Goal: Transaction & Acquisition: Purchase product/service

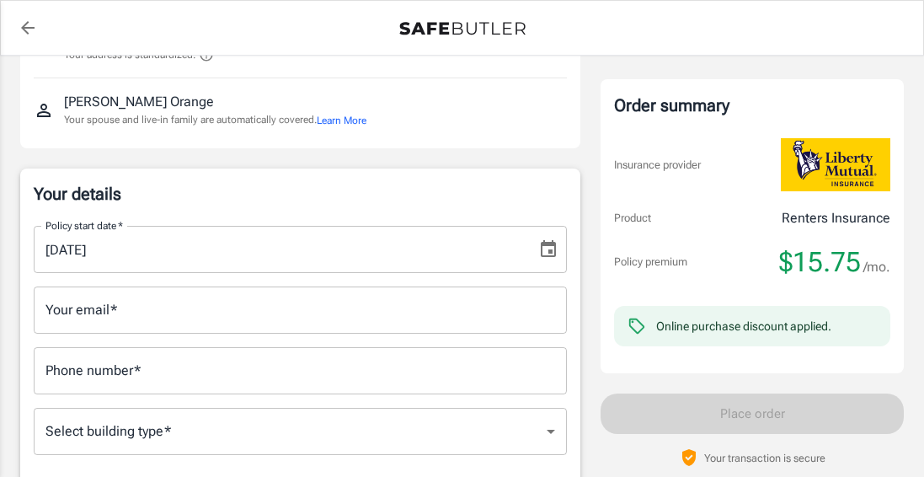
scroll to position [168, 0]
click at [539, 244] on icon "Choose date, selected date is Oct 10, 2025" at bounding box center [548, 248] width 20 height 20
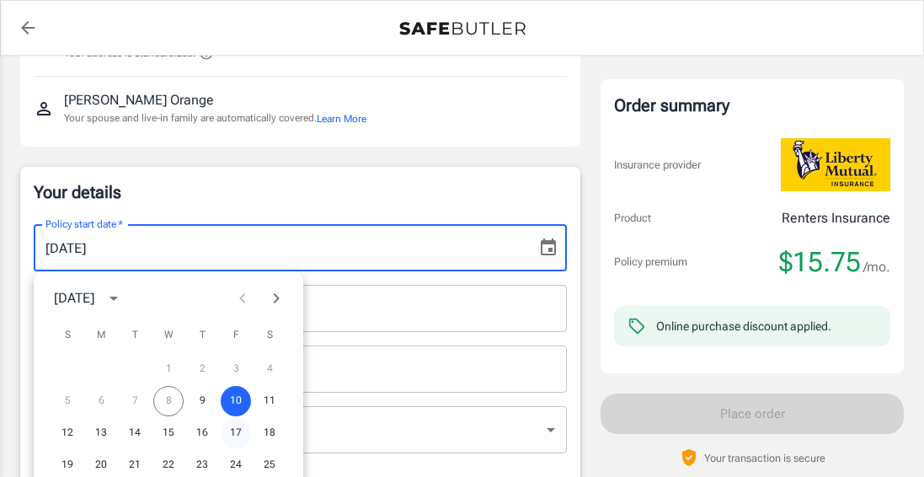
click at [232, 425] on button "17" at bounding box center [236, 433] width 30 height 30
type input "[DATE]"
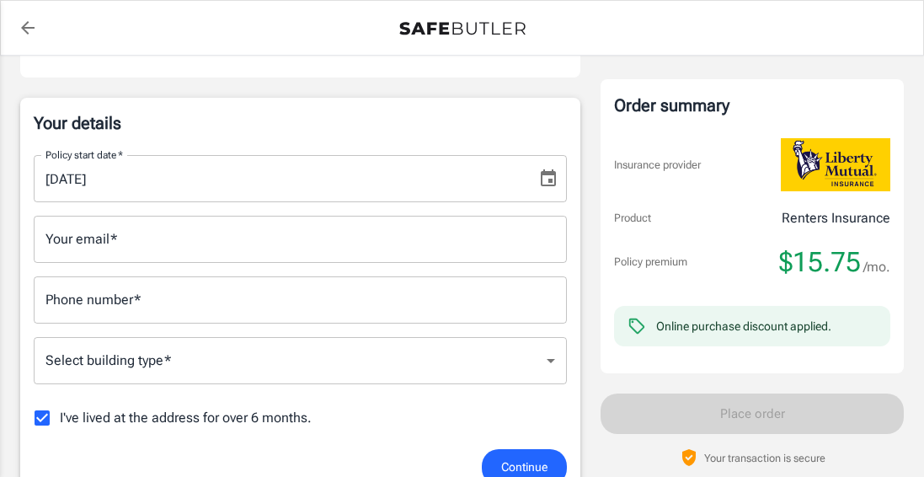
scroll to position [337, 0]
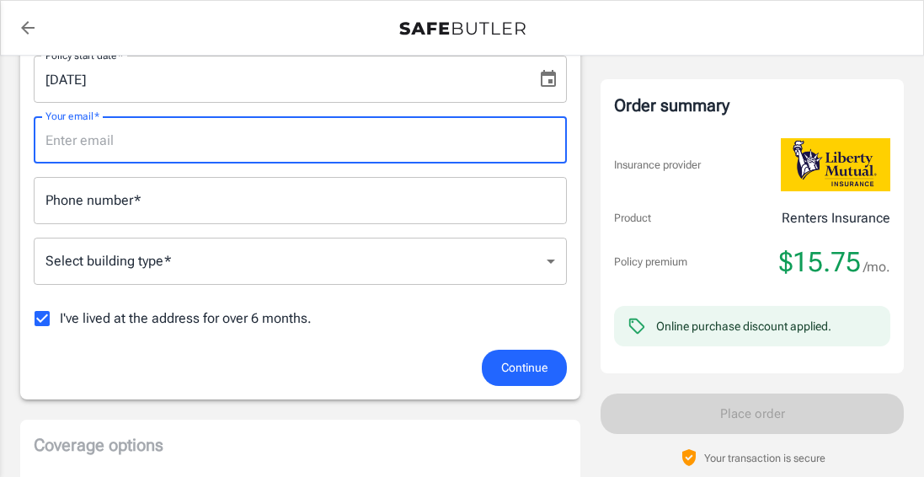
click at [132, 152] on input "Your email   *" at bounding box center [300, 139] width 533 height 47
type input "[EMAIL_ADDRESS][DOMAIN_NAME]"
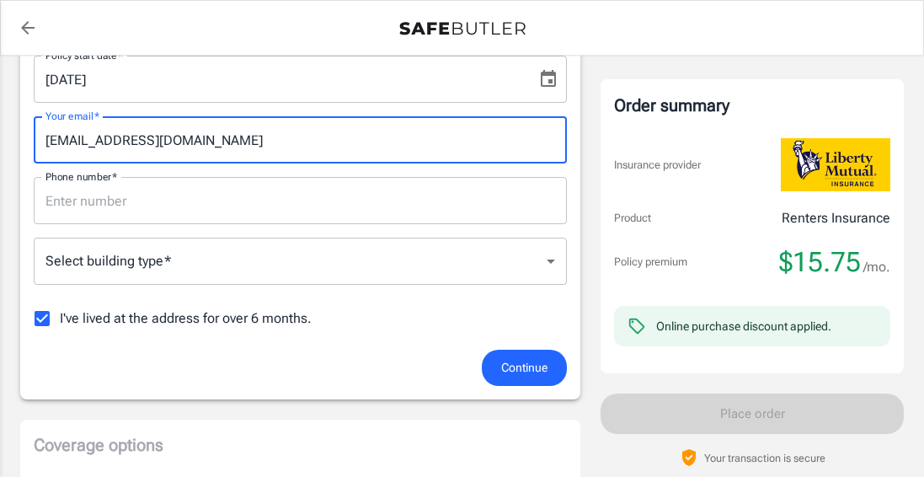
type input "4058853953"
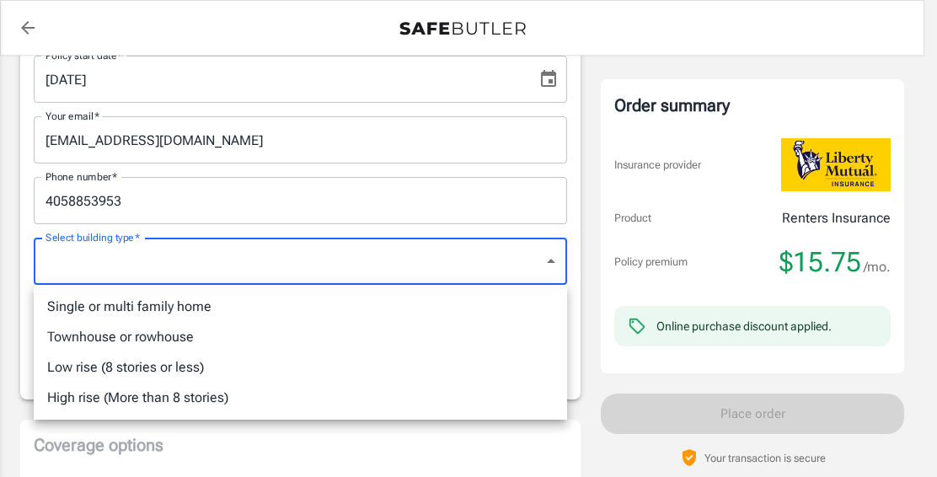
click at [170, 310] on li "Single or multi family home" at bounding box center [300, 306] width 533 height 30
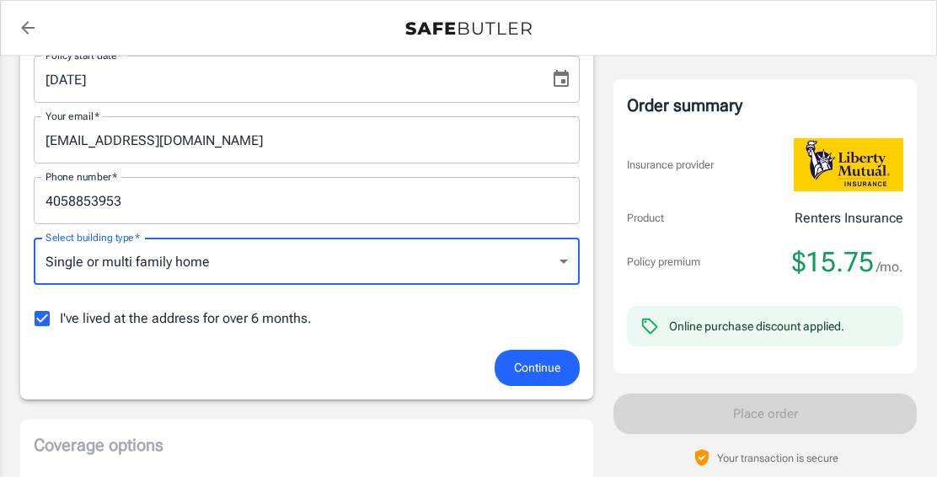
type input "singlefamily"
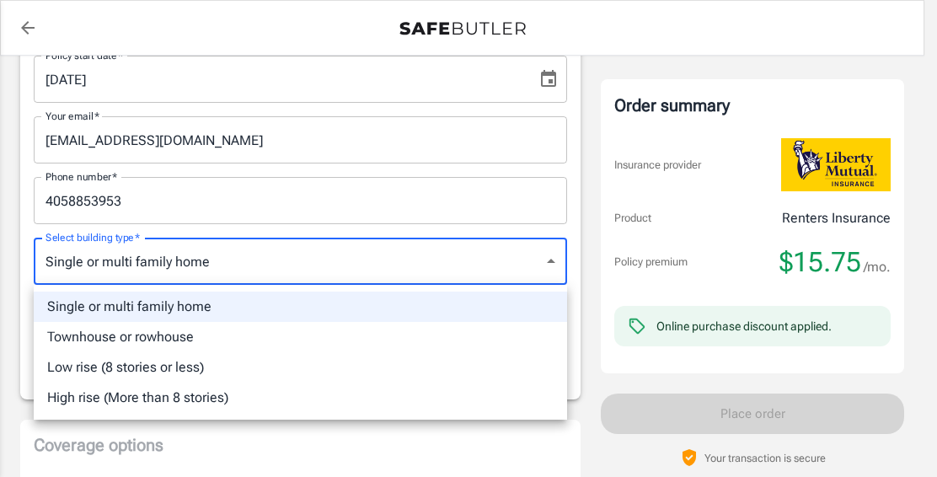
click at [210, 266] on div at bounding box center [468, 238] width 937 height 477
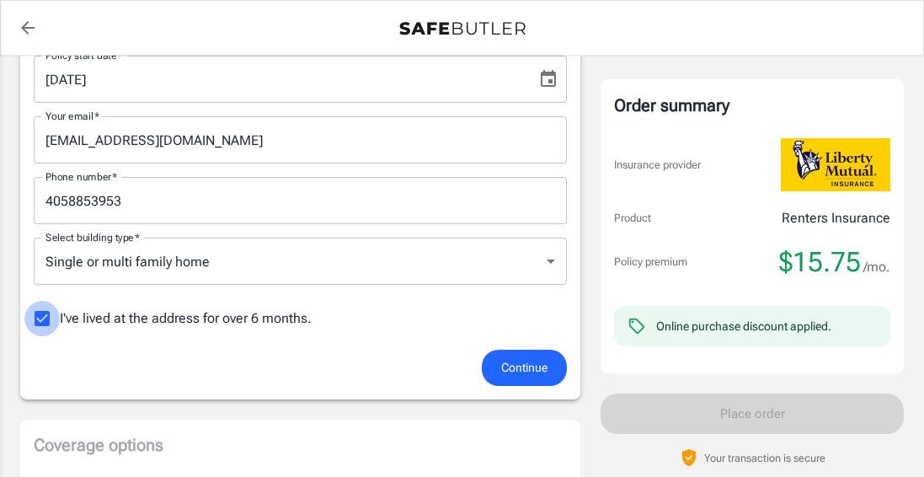
click at [50, 314] on input "I've lived at the address for over 6 months." at bounding box center [41, 318] width 35 height 35
checkbox input "false"
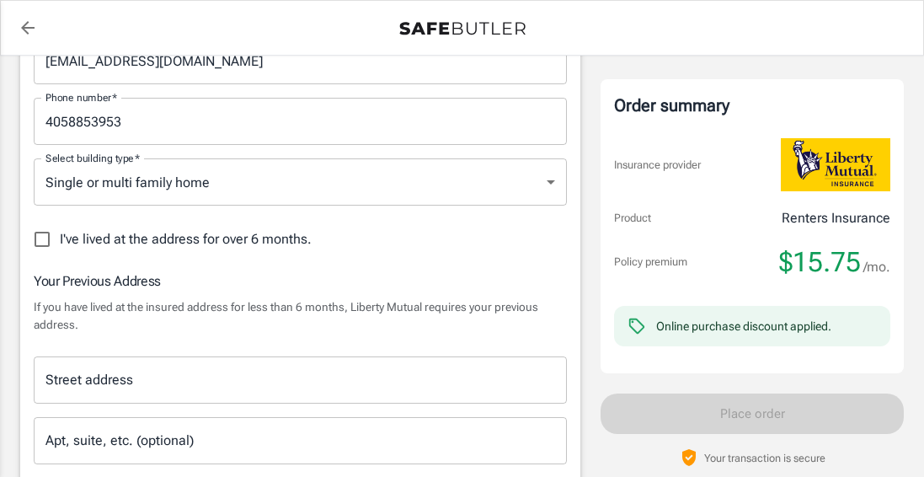
scroll to position [505, 0]
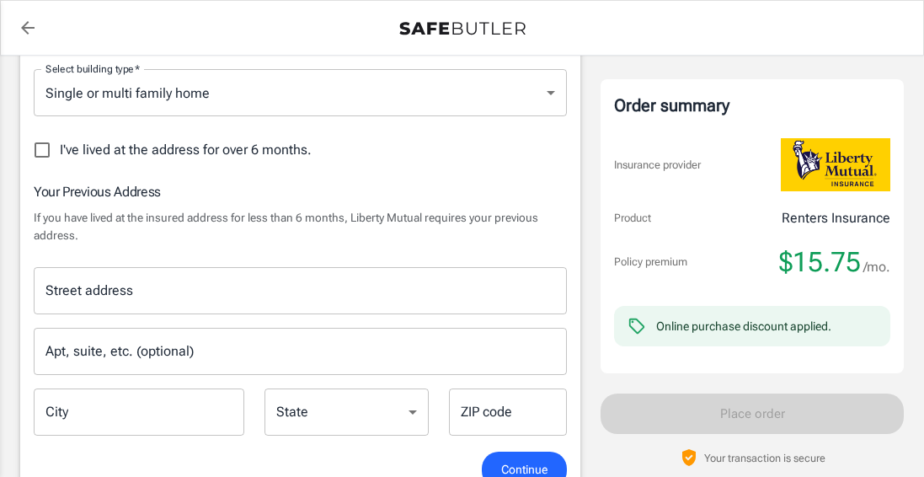
click at [301, 312] on div "Street address" at bounding box center [300, 290] width 533 height 47
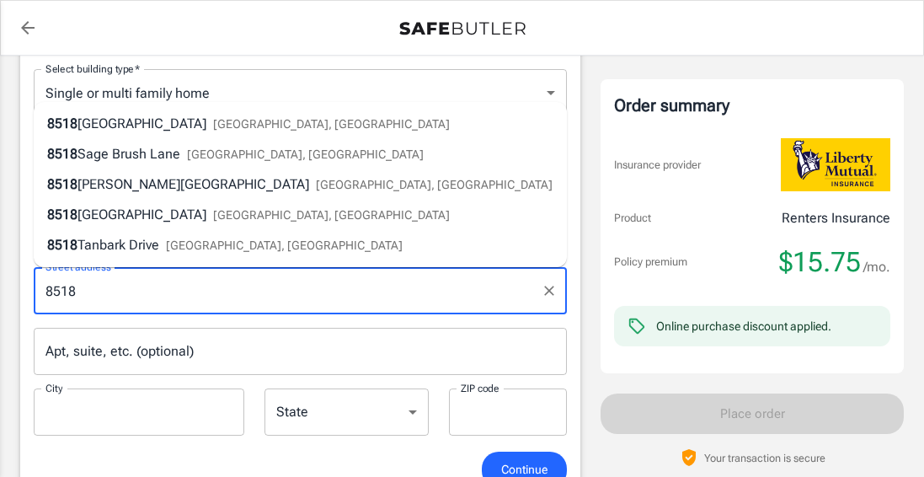
type input "8518 [PERSON_NAME]"
type input "[GEOGRAPHIC_DATA]"
type input "73110"
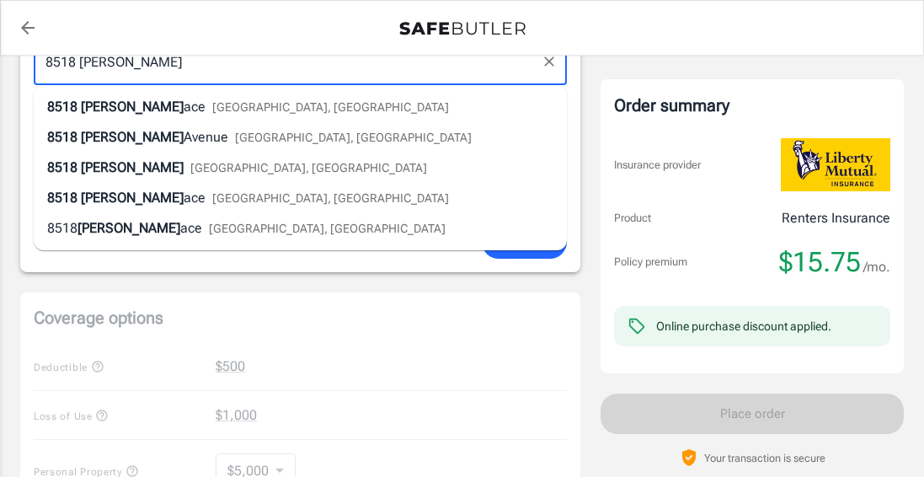
scroll to position [758, 0]
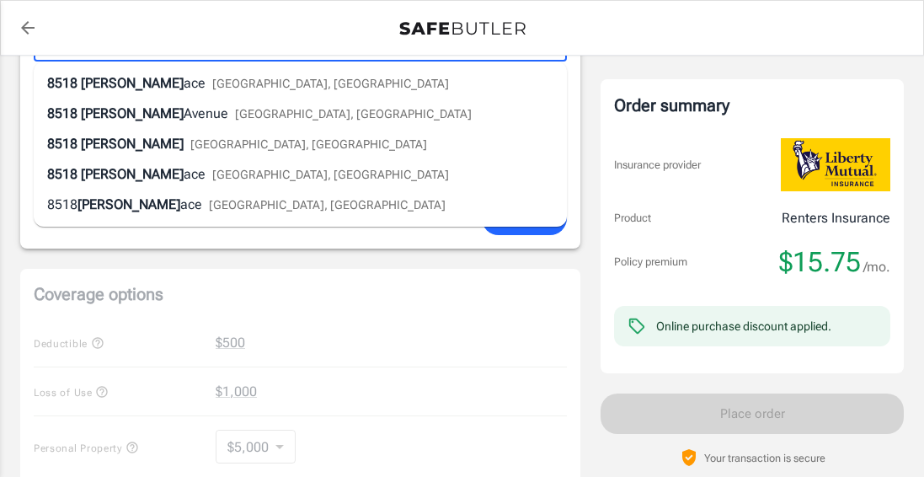
click at [184, 76] on span "ace" at bounding box center [195, 83] width 22 height 16
type input "[STREET_ADDRESS][PERSON_NAME]"
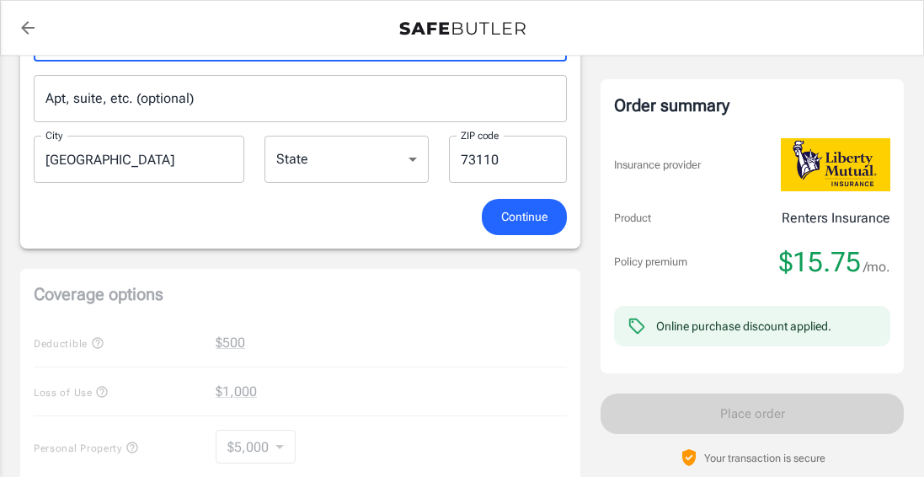
select select "OK"
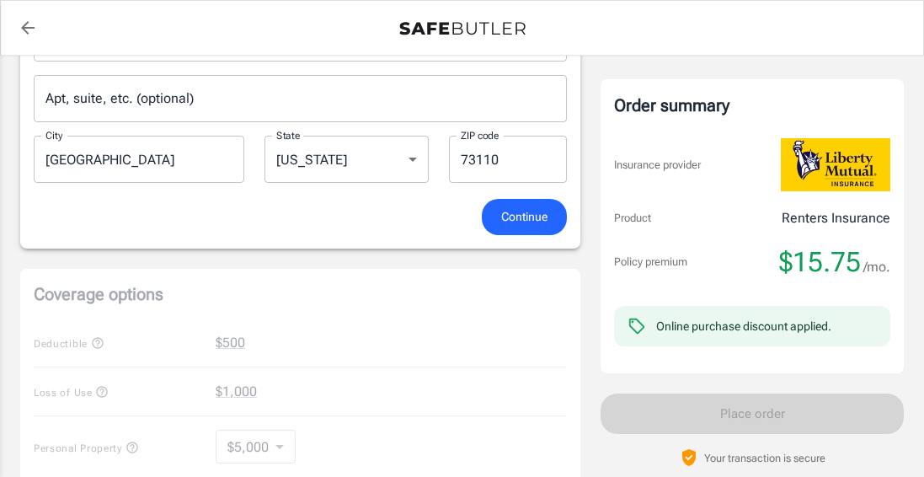
click at [547, 222] on button "Continue" at bounding box center [524, 217] width 85 height 36
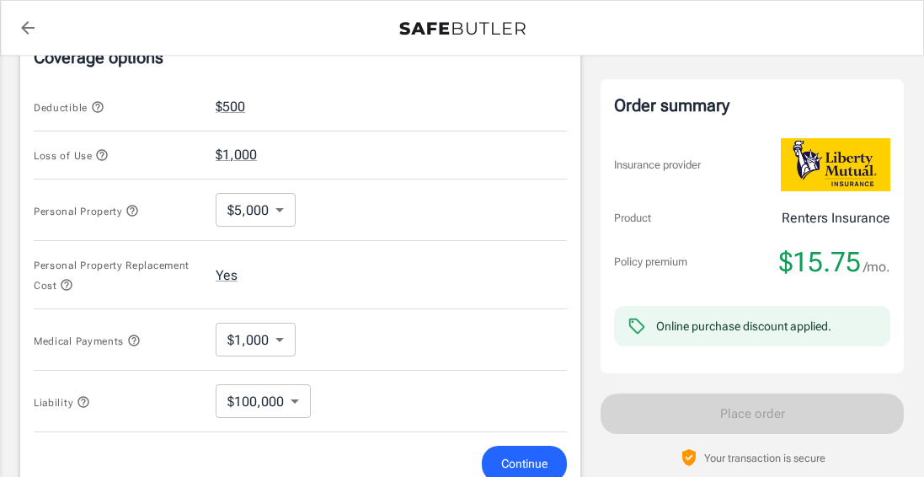
scroll to position [752, 0]
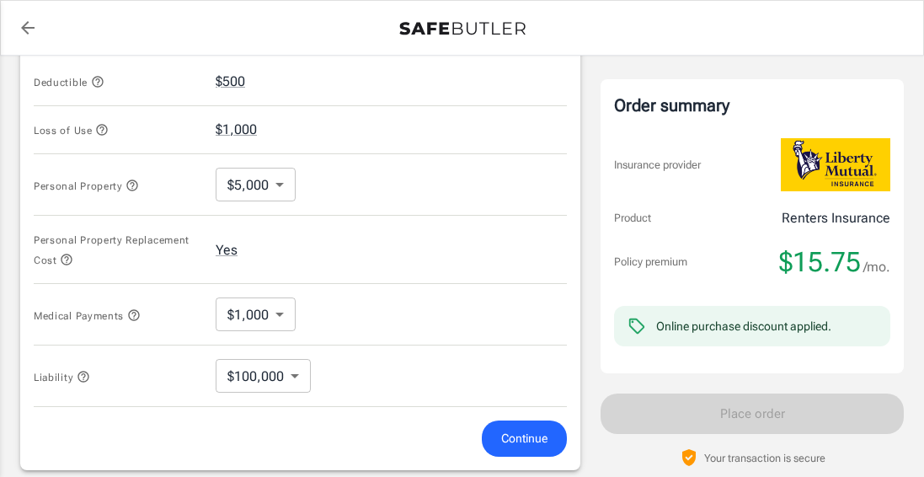
click at [300, 185] on div "Personal Property $5,000 5000 ​" at bounding box center [300, 184] width 533 height 61
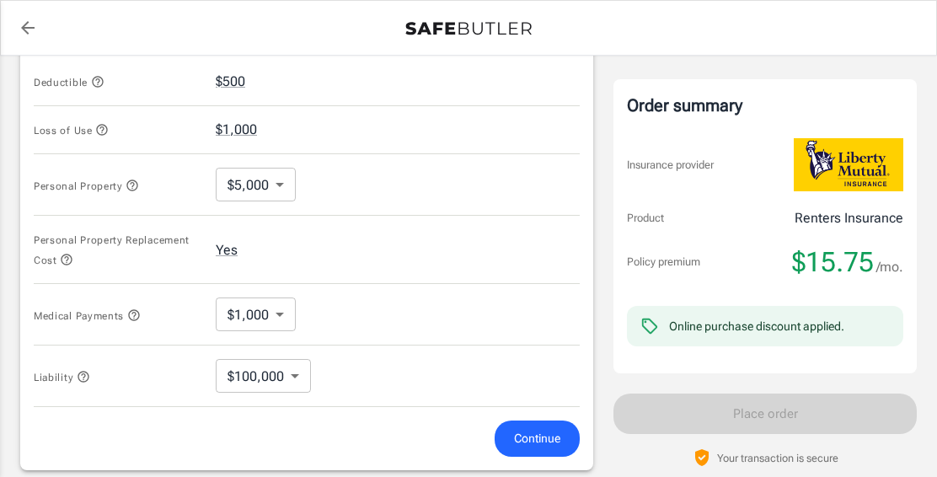
click at [287, 185] on body "Policy premium $ 15.75 /mo Liberty Mutual Renters Insurance [STREET_ADDRESS] Yo…" at bounding box center [468, 76] width 937 height 1656
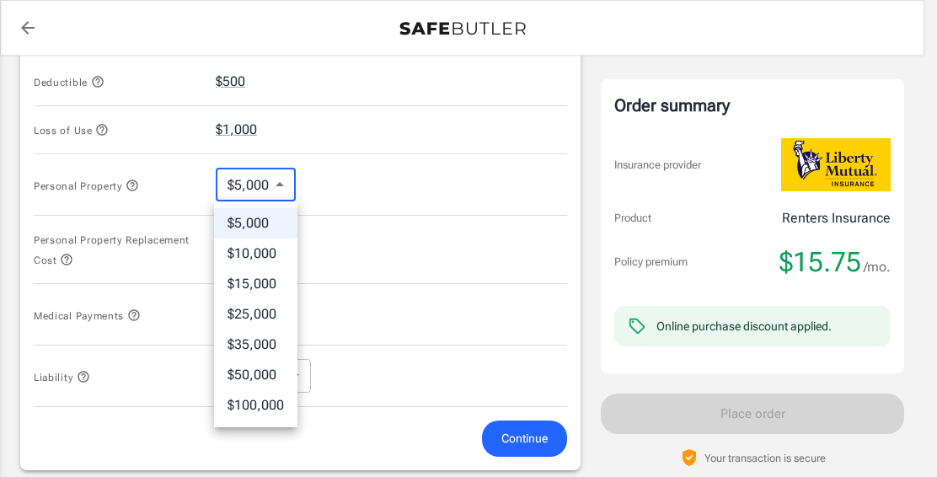
click at [264, 312] on li "$25,000" at bounding box center [255, 314] width 83 height 30
type input "25000"
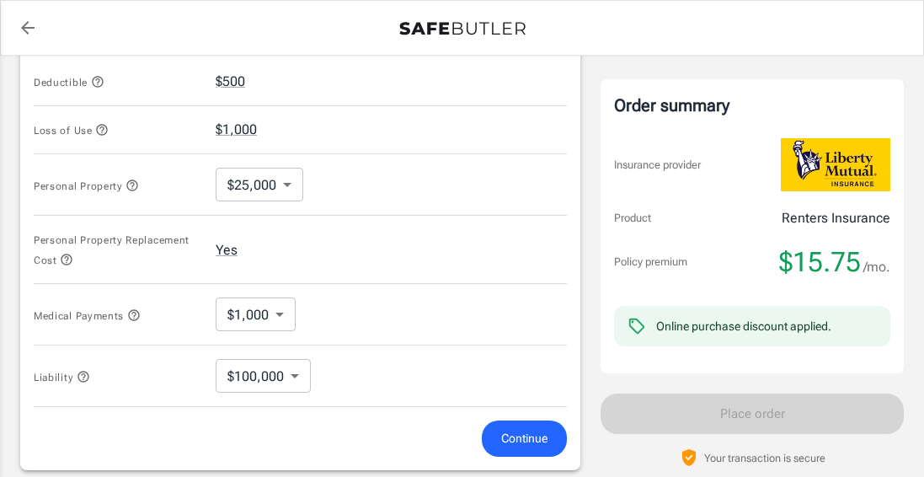
click at [357, 260] on div "Personal Property Replacement Cost Yes" at bounding box center [300, 250] width 533 height 68
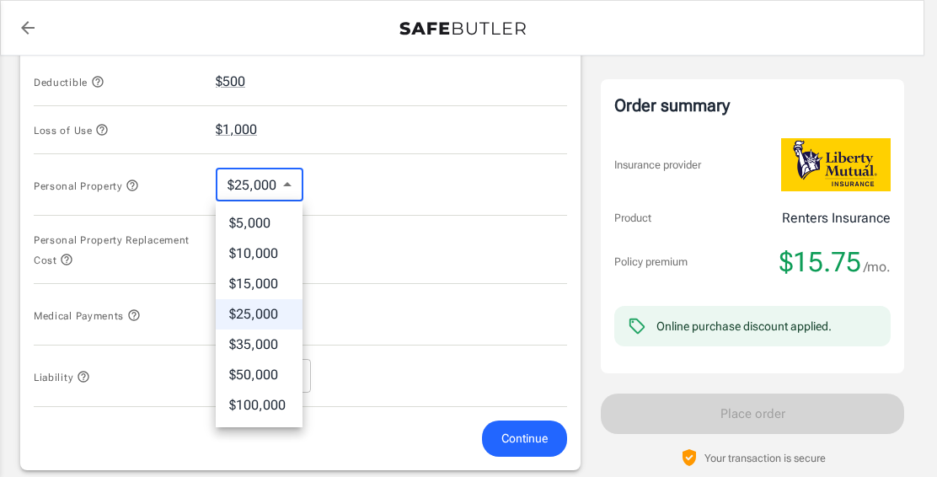
click at [293, 191] on body "Policy premium $ 15.75 /mo Liberty Mutual Renters Insurance [STREET_ADDRESS] Yo…" at bounding box center [468, 76] width 937 height 1656
click at [293, 191] on div at bounding box center [468, 238] width 937 height 477
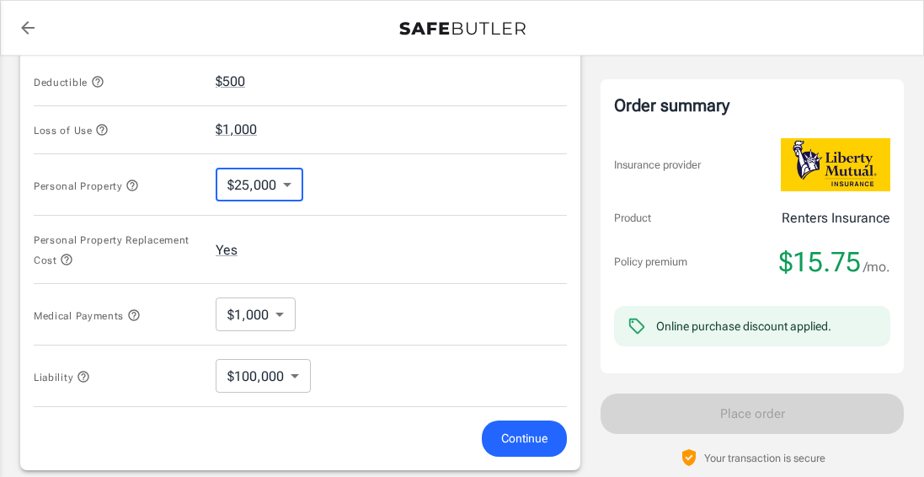
click at [475, 323] on div "Medical Payments $1,000 1000 ​" at bounding box center [300, 314] width 533 height 61
click at [100, 131] on icon "button" at bounding box center [101, 129] width 13 height 13
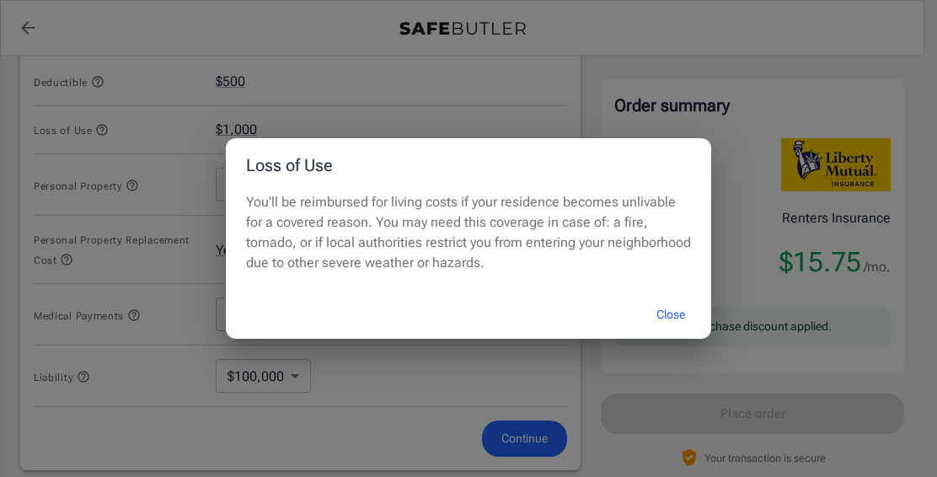
click at [107, 125] on div "Loss of Use You’ll be reimbursed for living costs if your residence becomes unl…" at bounding box center [468, 238] width 937 height 477
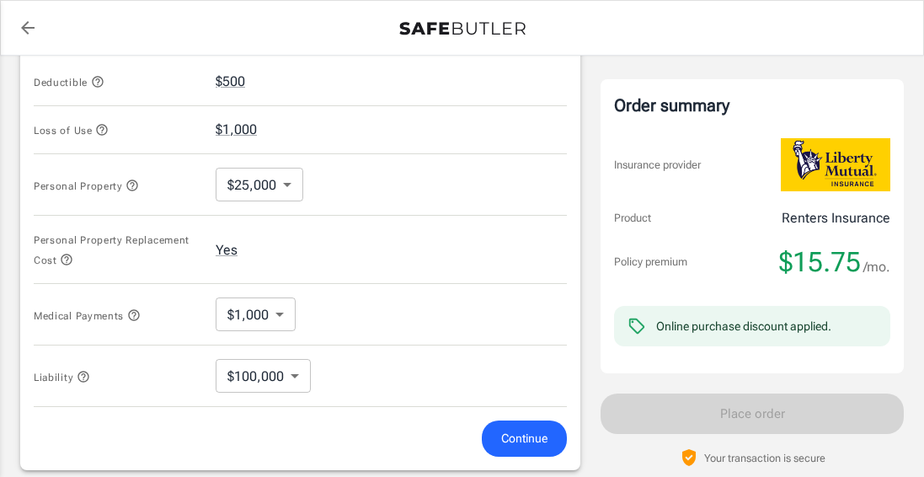
click at [100, 87] on icon "button" at bounding box center [97, 81] width 13 height 13
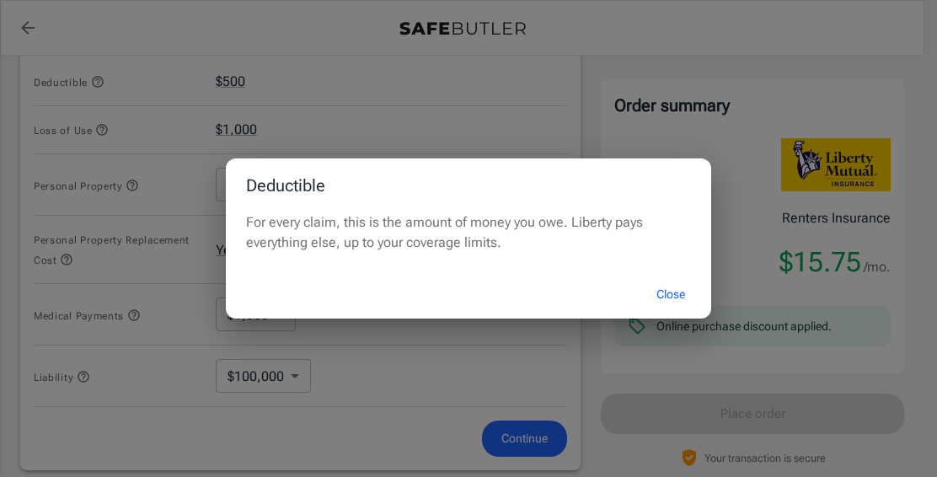
click at [100, 87] on div "Deductible For every claim, this is the amount of money you owe. Liberty pays e…" at bounding box center [468, 238] width 937 height 477
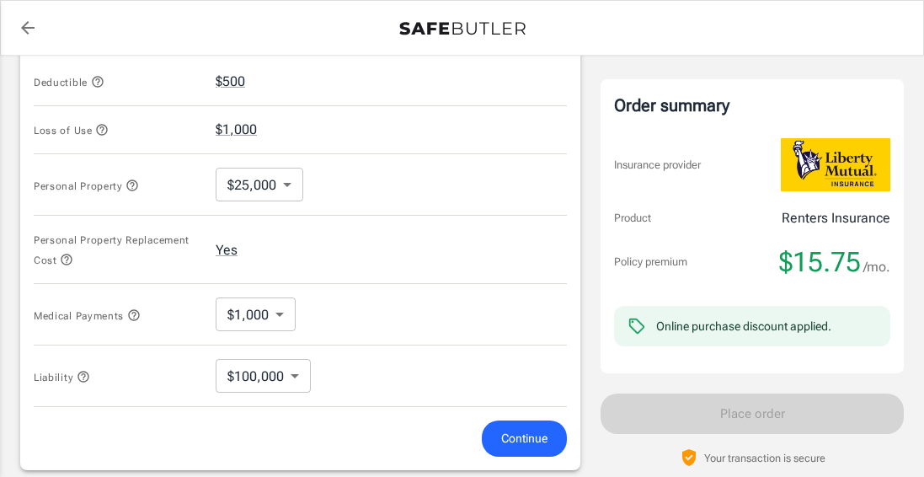
click at [139, 317] on icon "button" at bounding box center [133, 314] width 13 height 13
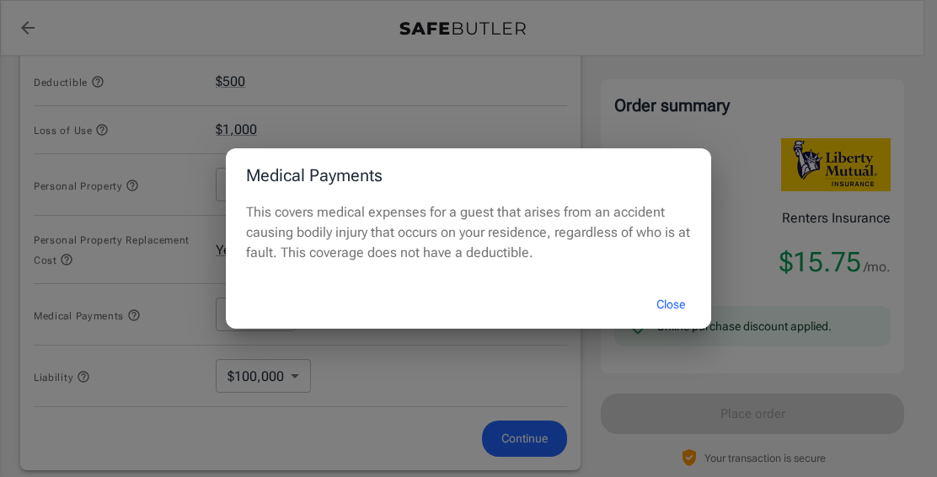
click at [140, 317] on div "Medical Payments This covers medical expenses for a guest that arises from an a…" at bounding box center [468, 238] width 937 height 477
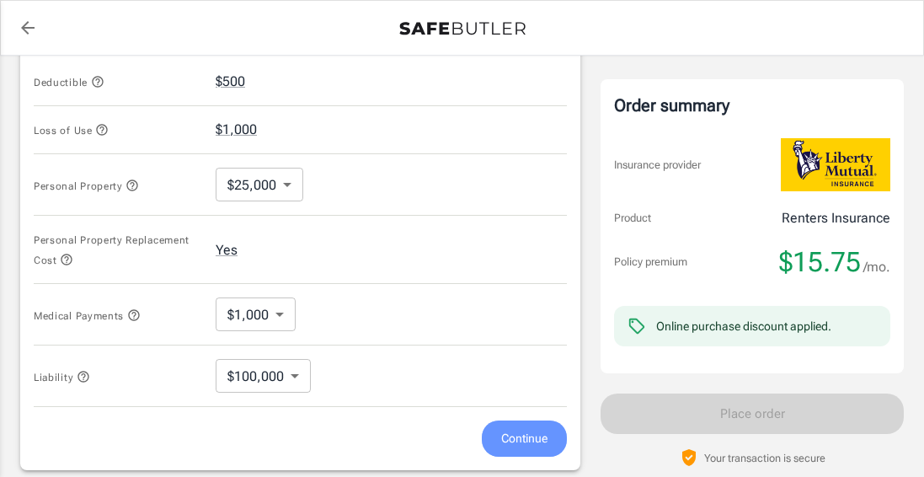
click at [511, 433] on span "Continue" at bounding box center [524, 438] width 46 height 21
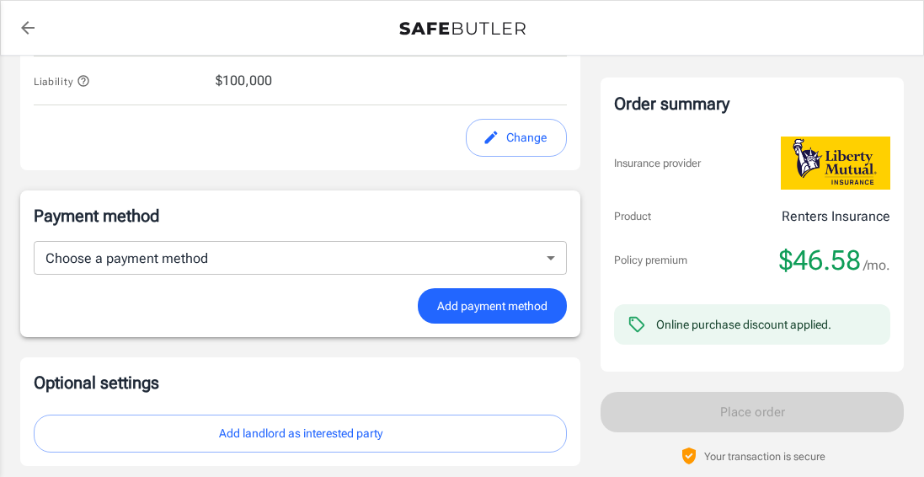
scroll to position [704, 0]
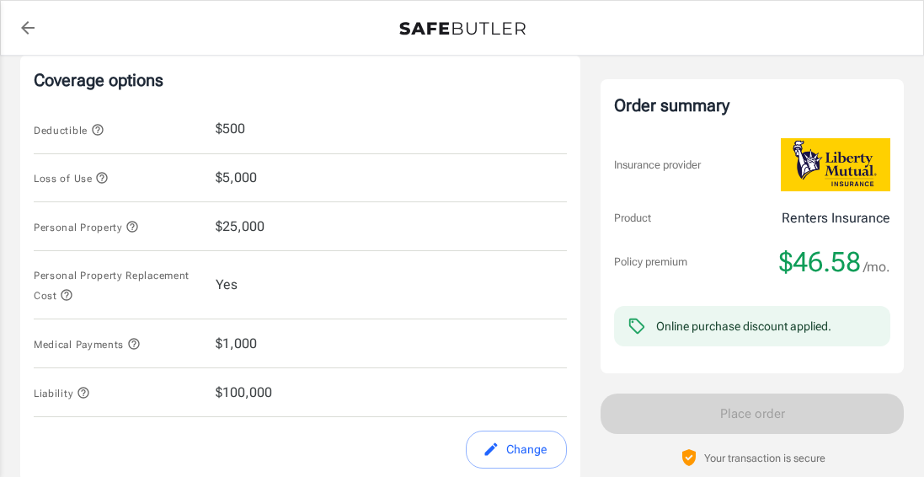
click at [233, 223] on span "$25,000" at bounding box center [240, 226] width 49 height 20
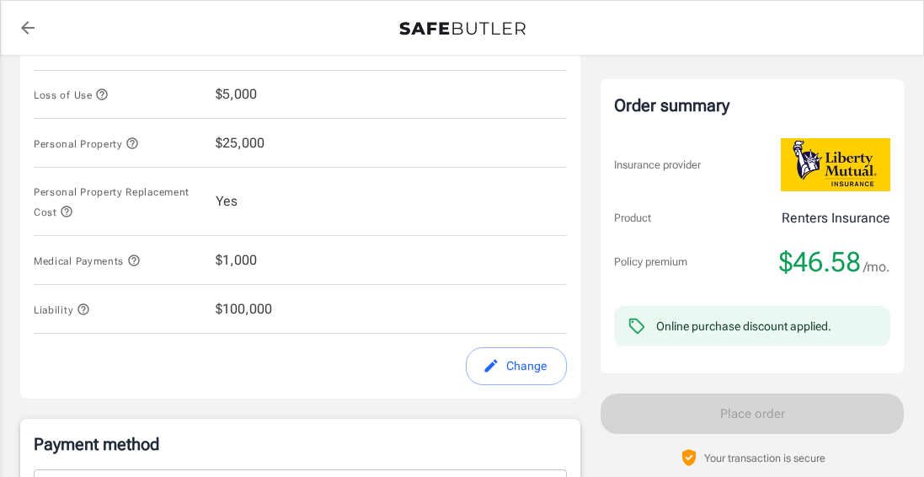
scroll to position [788, 0]
click at [499, 364] on button "Change" at bounding box center [516, 365] width 101 height 38
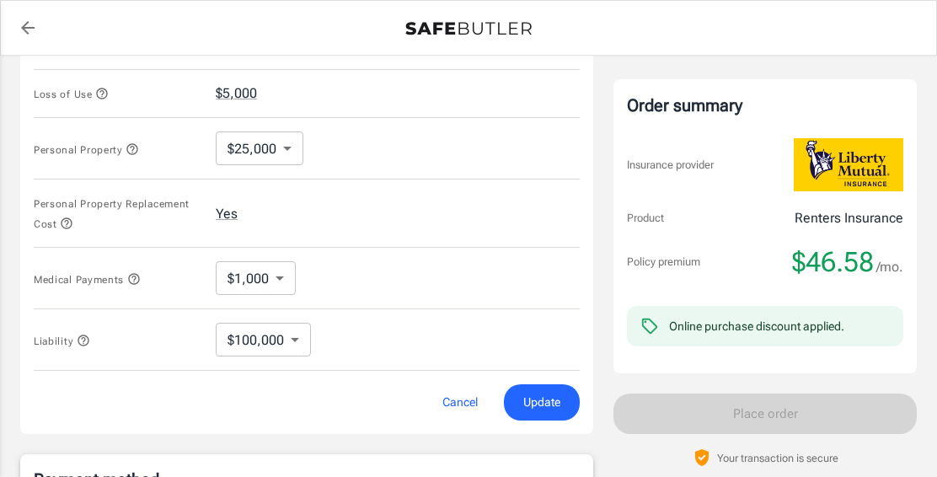
click at [280, 147] on body "Policy premium $ 46.58 /mo Liberty Mutual Renters Insurance [STREET_ADDRESS] Yo…" at bounding box center [468, 40] width 937 height 1656
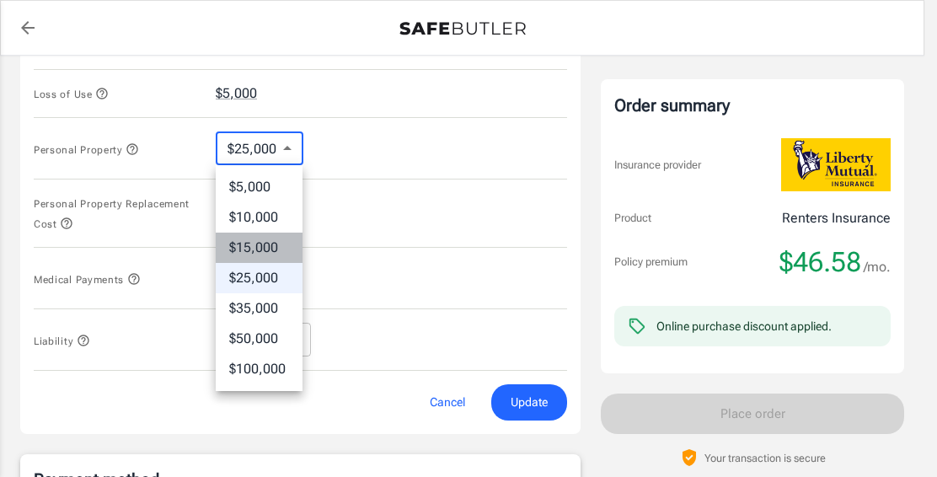
click at [266, 248] on li "$15,000" at bounding box center [259, 247] width 87 height 30
type input "15000"
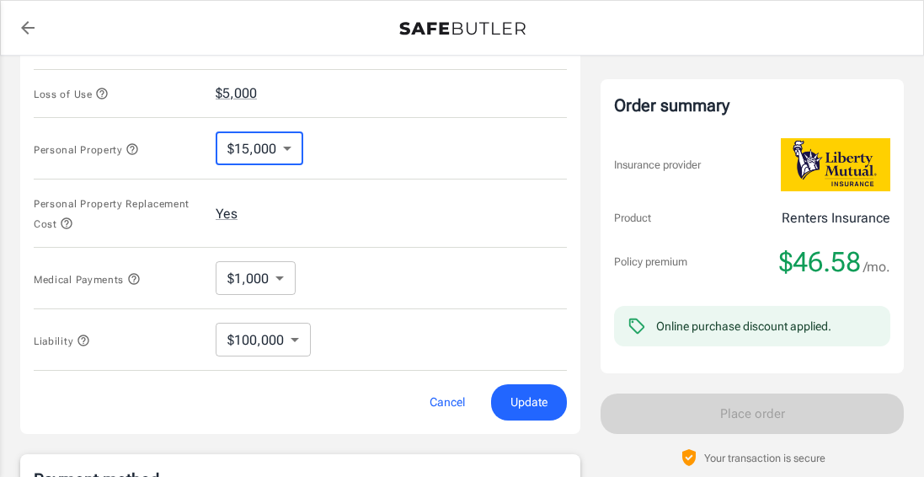
click at [538, 409] on span "Update" at bounding box center [528, 402] width 37 height 21
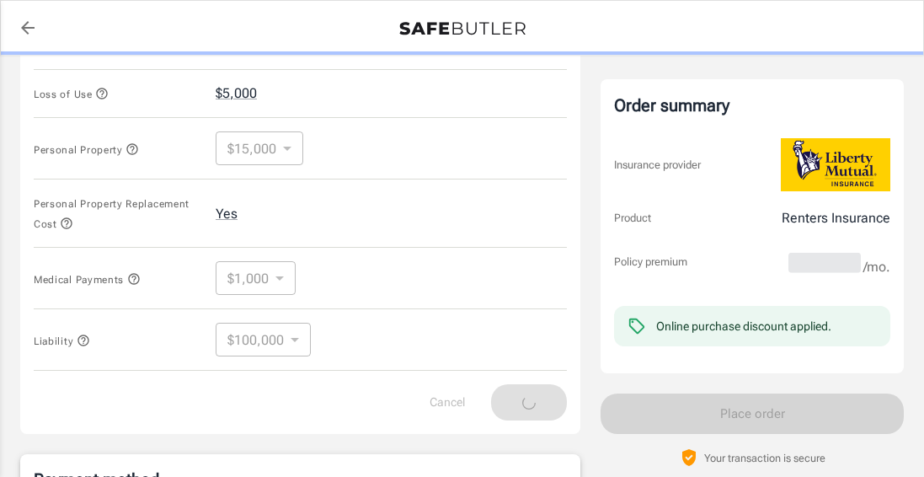
click at [137, 149] on icon "button" at bounding box center [131, 148] width 13 height 13
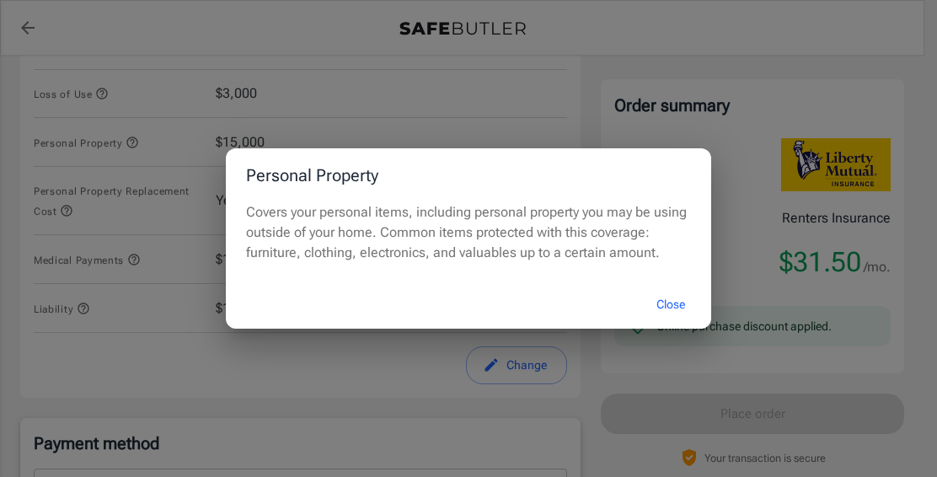
click at [137, 149] on div "Personal Property Covers your personal items, including personal property you m…" at bounding box center [468, 238] width 937 height 477
